Goal: Transaction & Acquisition: Purchase product/service

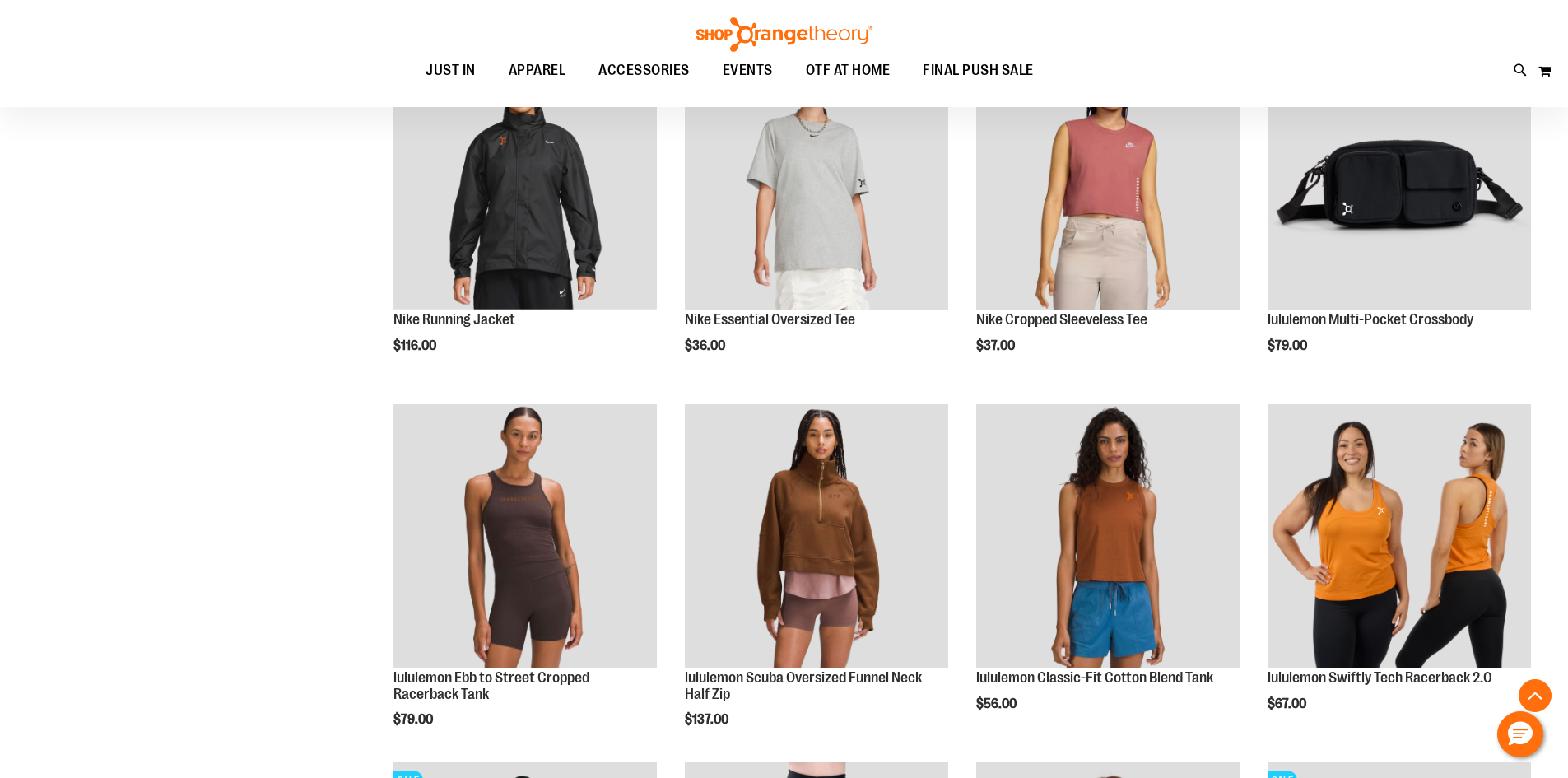
scroll to position [2471, 0]
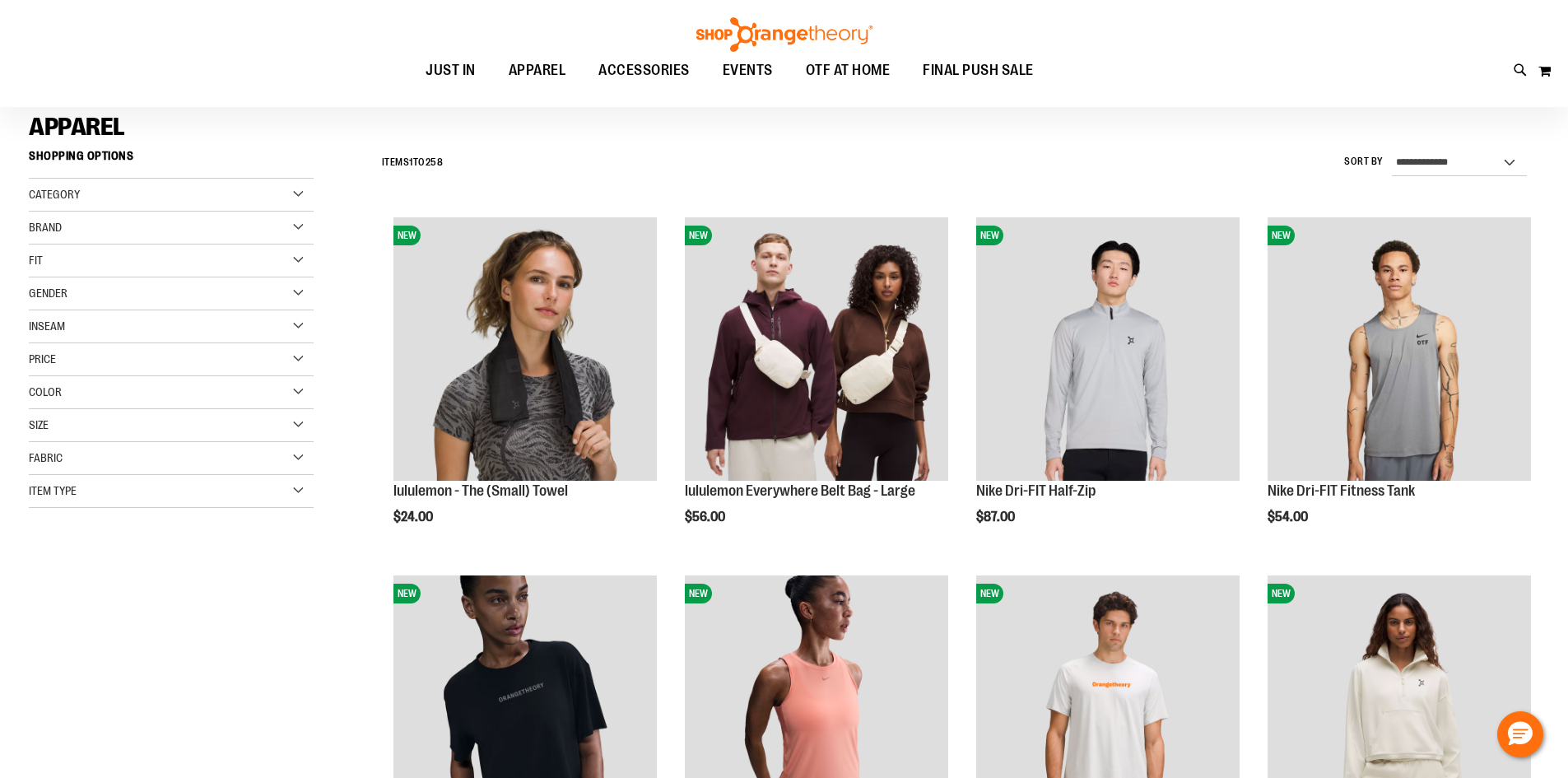
scroll to position [82, 0]
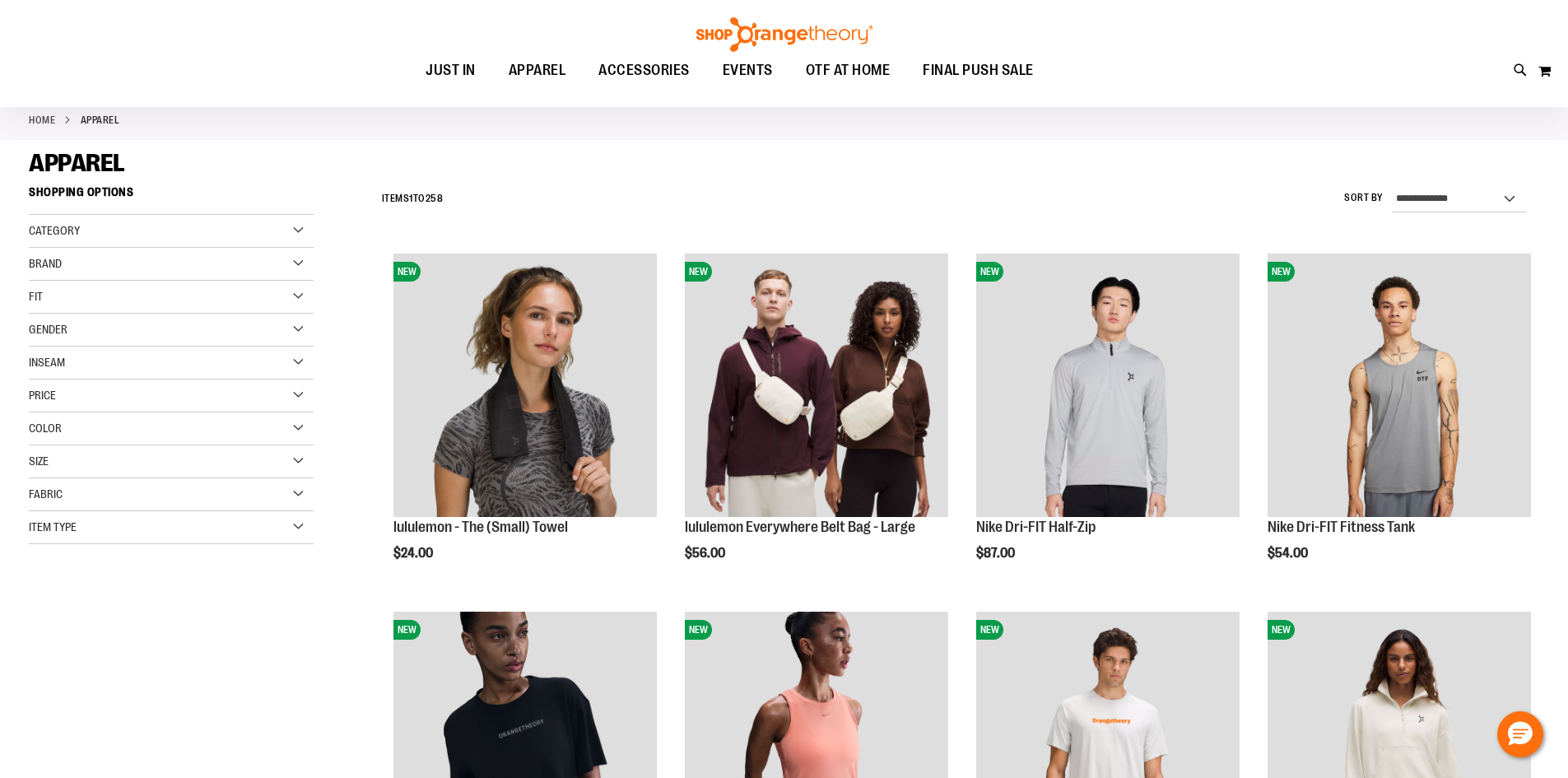
type input "**********"
click at [212, 336] on div "Gender" at bounding box center [171, 331] width 285 height 33
click at [48, 367] on link "Men 18 items" at bounding box center [162, 364] width 274 height 17
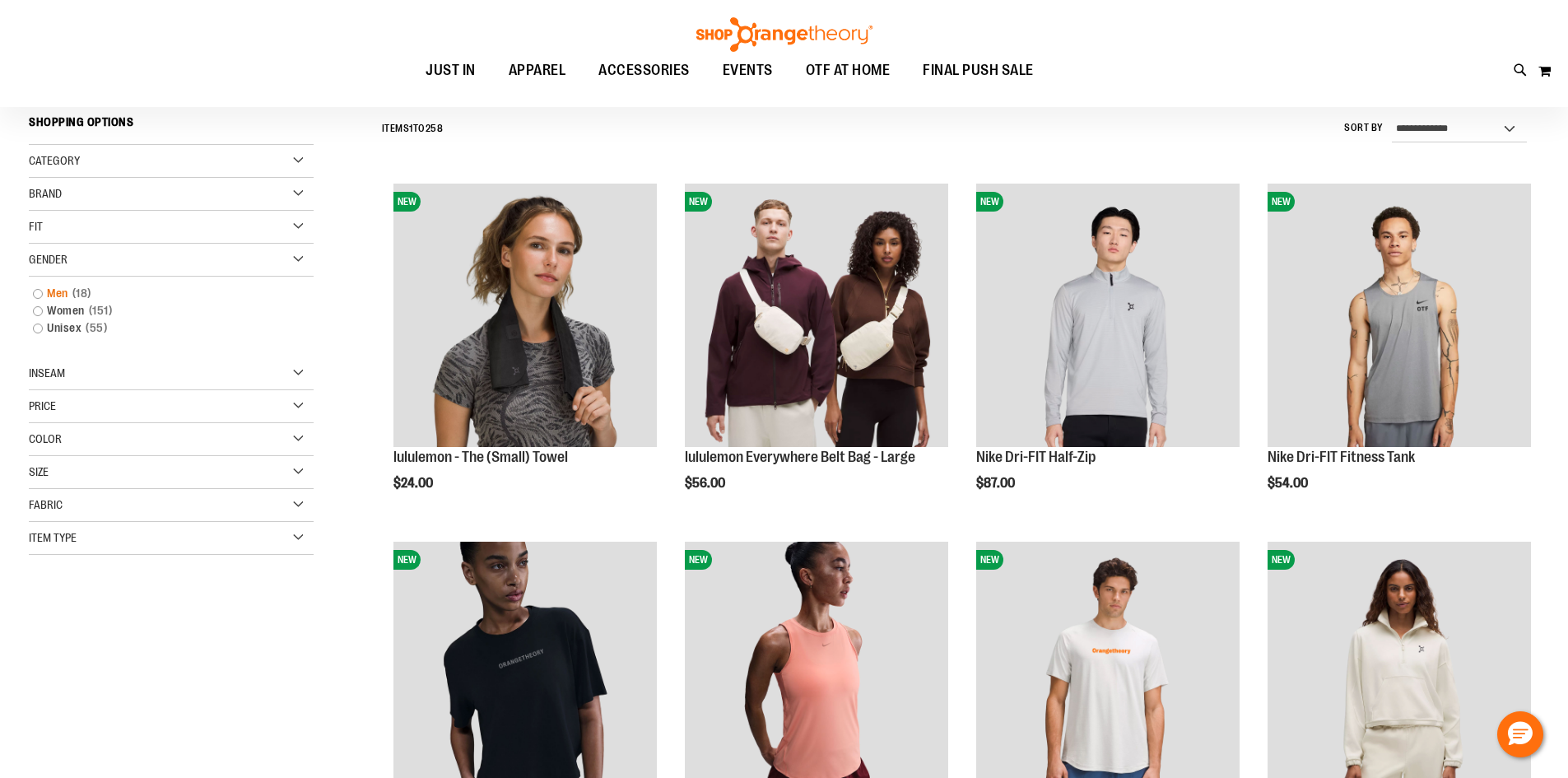
scroll to position [153, 0]
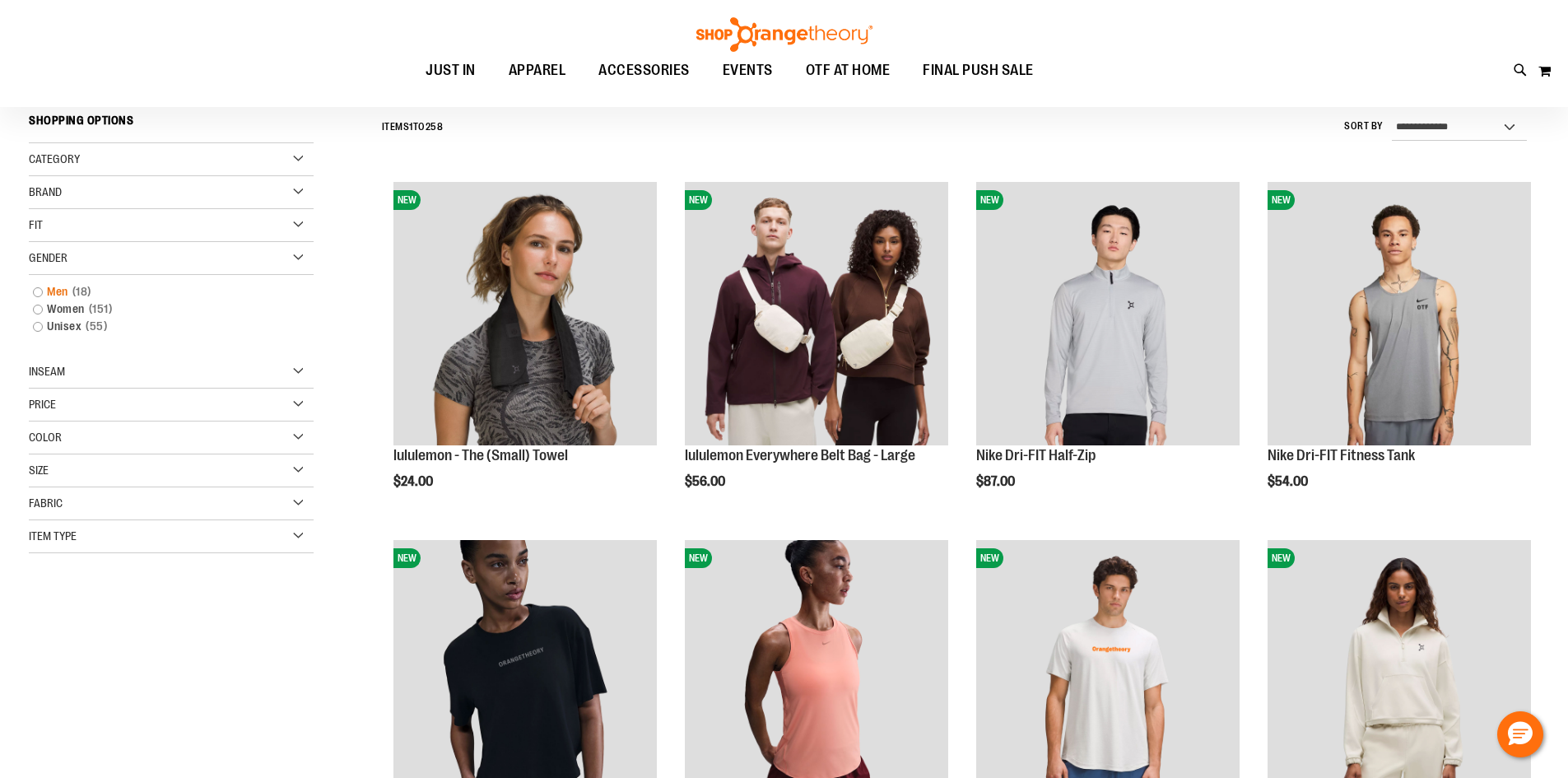
click at [41, 291] on link "Men 18 items" at bounding box center [162, 292] width 274 height 17
click at [35, 295] on link "Men 18 items" at bounding box center [162, 292] width 274 height 17
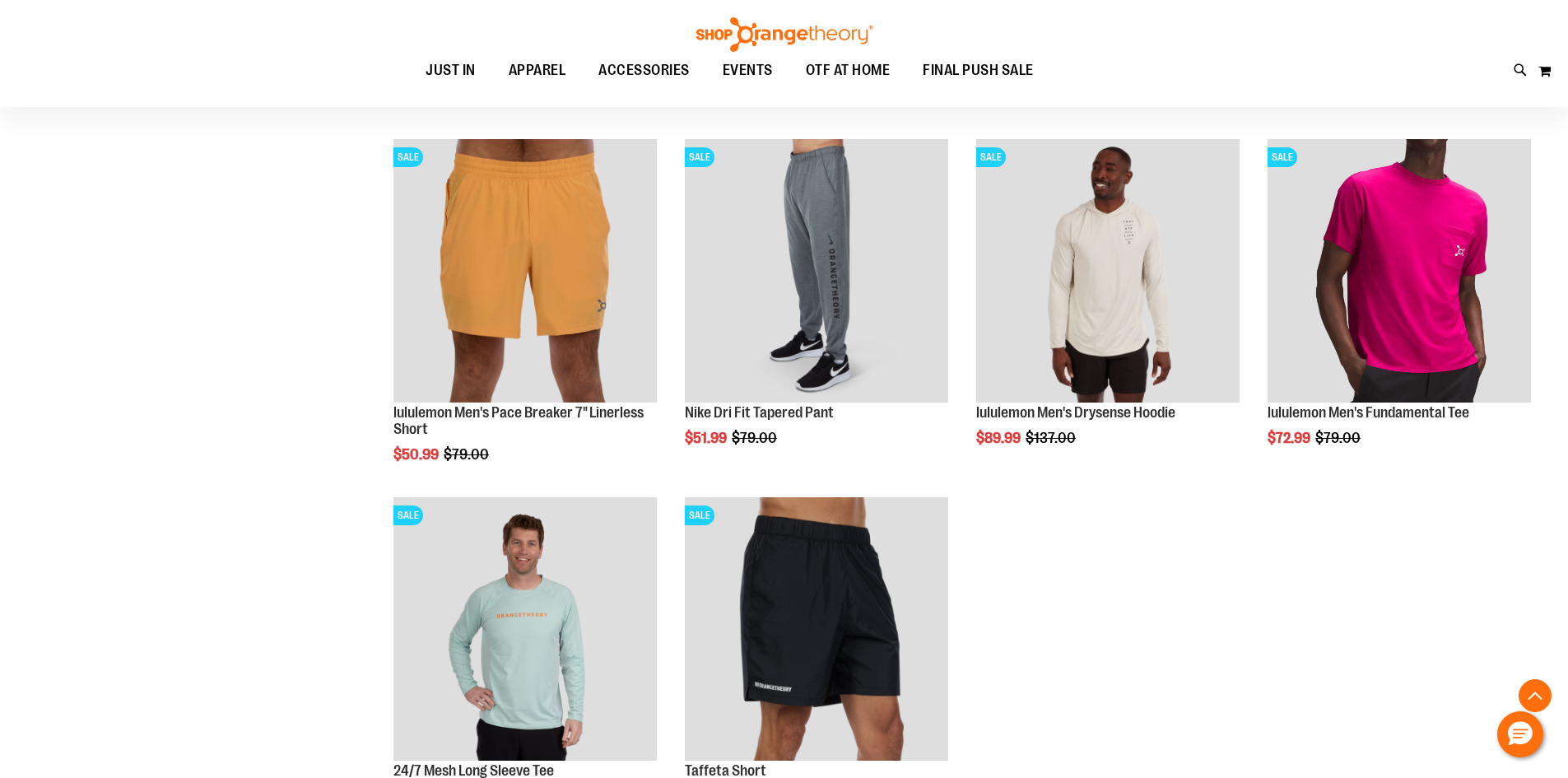
scroll to position [1306, 0]
